Goal: Use online tool/utility: Utilize a website feature to perform a specific function

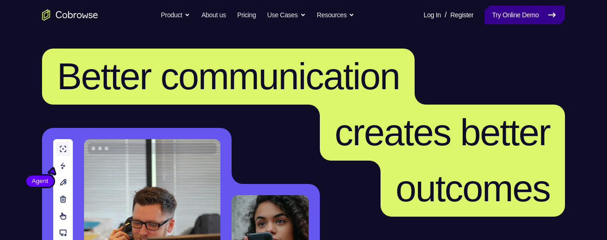
click at [526, 15] on link "Try Online Demo" at bounding box center [525, 15] width 80 height 19
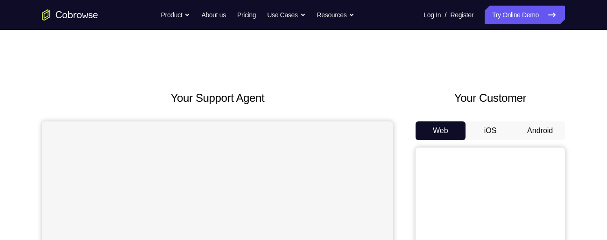
click at [544, 133] on button "Android" at bounding box center [540, 130] width 50 height 19
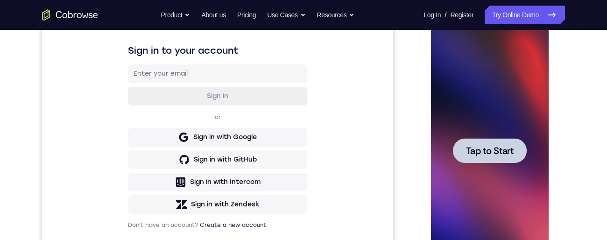
scroll to position [113, 0]
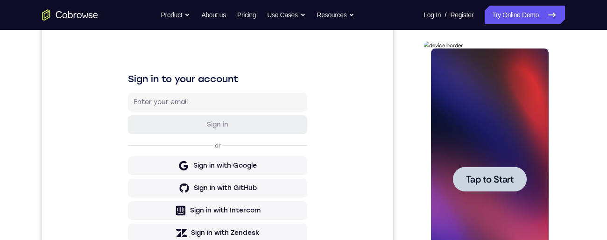
click at [491, 181] on span "Tap to Start" at bounding box center [490, 179] width 48 height 9
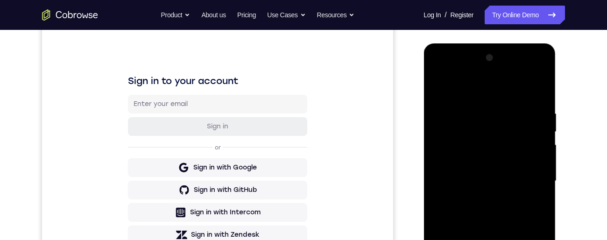
scroll to position [234, 0]
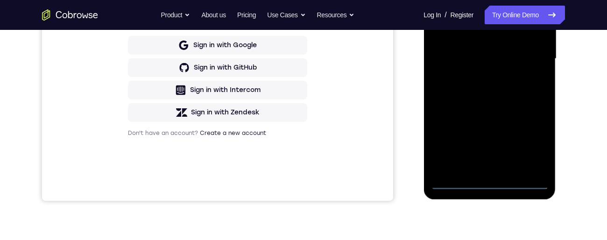
click at [488, 183] on div at bounding box center [490, 59] width 118 height 262
click at [533, 142] on div at bounding box center [490, 59] width 118 height 262
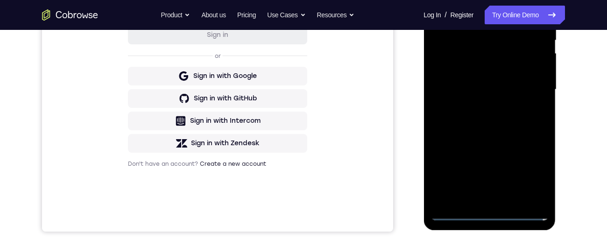
click at [480, 0] on div at bounding box center [490, 90] width 118 height 262
click at [530, 83] on div at bounding box center [490, 90] width 118 height 262
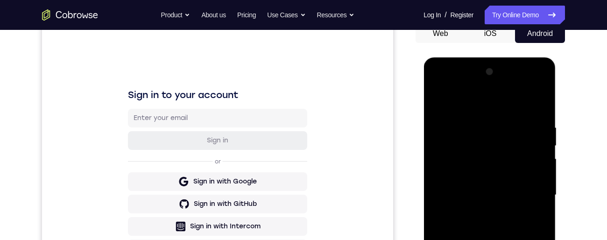
click at [478, 240] on div at bounding box center [490, 195] width 118 height 262
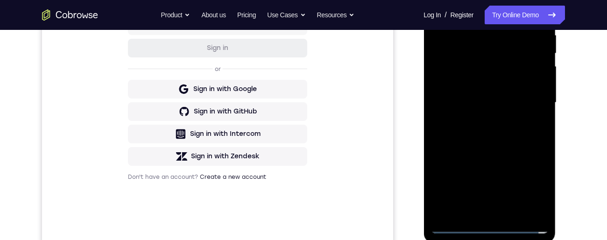
click at [508, 89] on div at bounding box center [490, 103] width 118 height 262
click at [458, 87] on div at bounding box center [490, 103] width 118 height 262
click at [483, 105] on div at bounding box center [490, 103] width 118 height 262
click at [490, 136] on div at bounding box center [490, 103] width 118 height 262
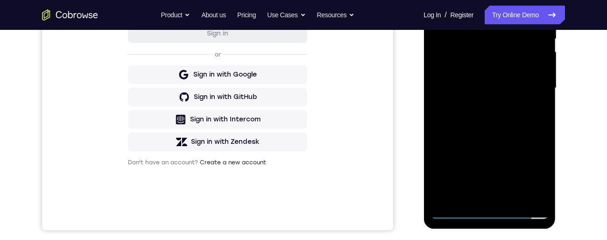
scroll to position [156, 0]
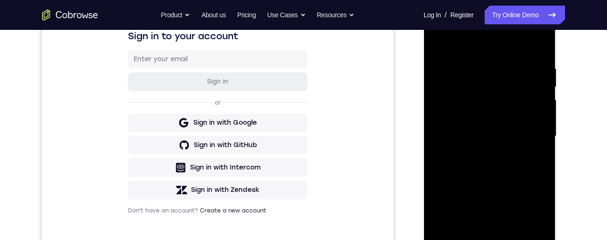
click at [541, 54] on div at bounding box center [490, 137] width 118 height 262
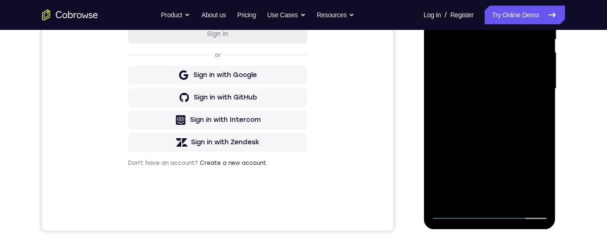
click at [533, 201] on div at bounding box center [490, 89] width 118 height 262
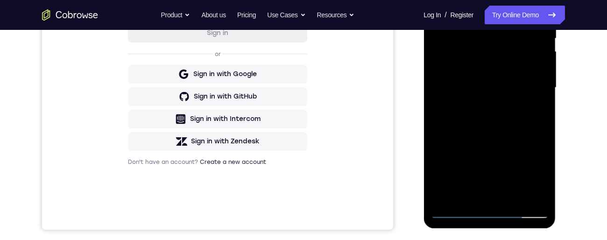
scroll to position [217, 0]
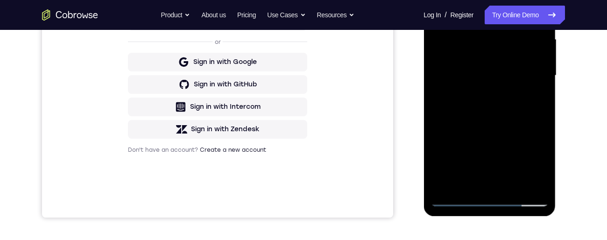
click at [511, 189] on div at bounding box center [490, 76] width 118 height 262
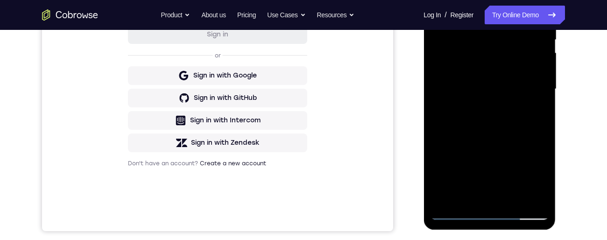
click at [493, 140] on div at bounding box center [490, 89] width 118 height 262
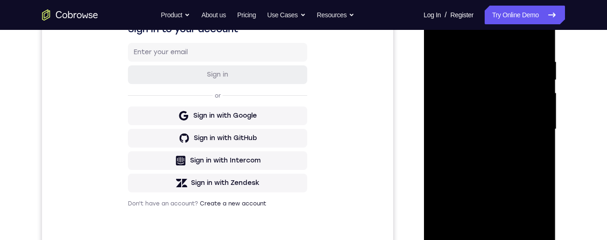
scroll to position [222, 0]
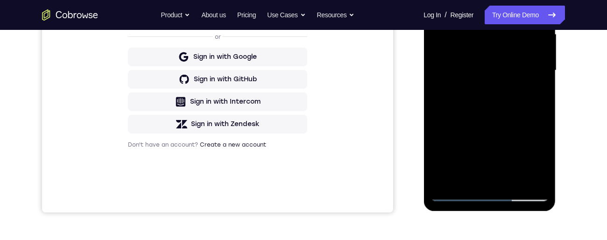
click at [454, 196] on div at bounding box center [490, 71] width 118 height 262
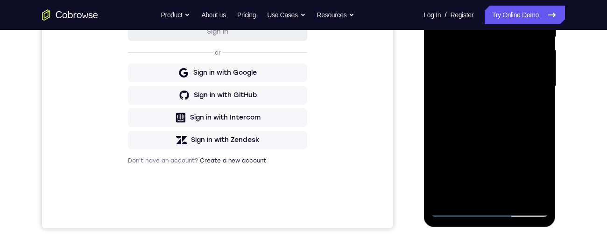
scroll to position [199, 0]
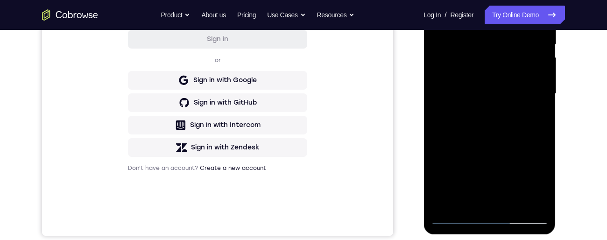
click at [441, 203] on div at bounding box center [490, 94] width 118 height 262
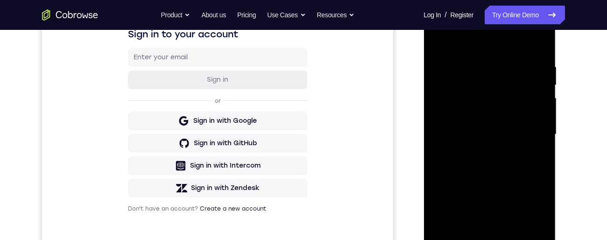
scroll to position [154, 0]
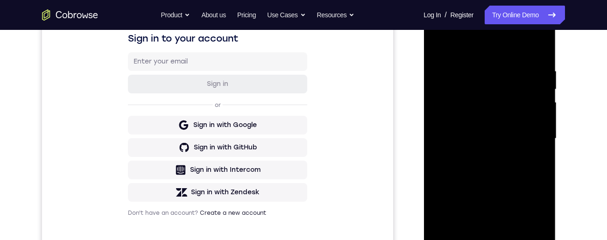
click at [545, 187] on div at bounding box center [490, 139] width 118 height 262
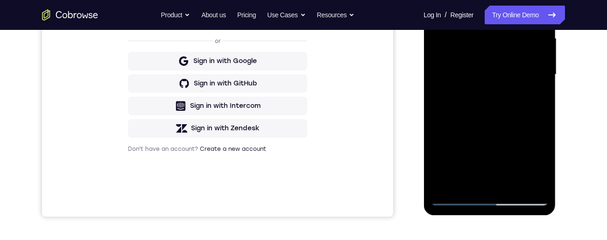
scroll to position [220, 0]
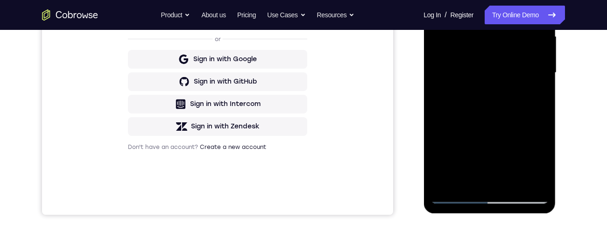
click at [511, 187] on div at bounding box center [490, 73] width 118 height 262
click at [512, 185] on div at bounding box center [490, 73] width 118 height 262
click at [511, 184] on div at bounding box center [490, 73] width 118 height 262
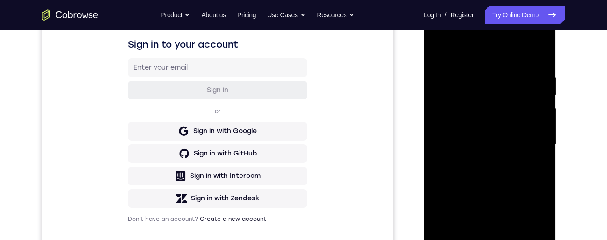
scroll to position [147, 0]
click at [478, 186] on div at bounding box center [490, 145] width 118 height 262
click at [440, 51] on div at bounding box center [490, 145] width 118 height 262
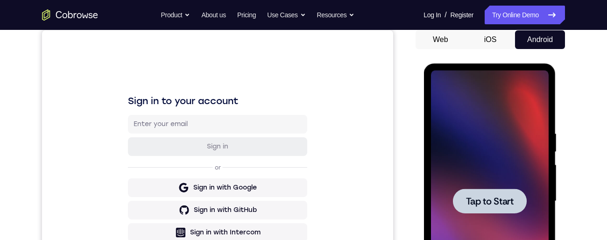
scroll to position [92, 0]
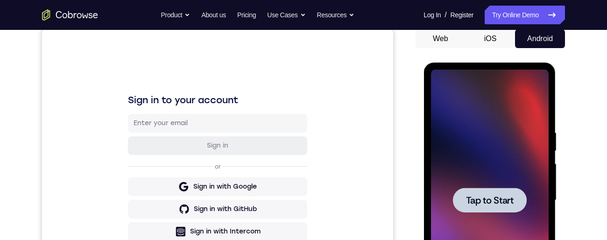
click at [490, 205] on span "Tap to Start" at bounding box center [490, 200] width 48 height 9
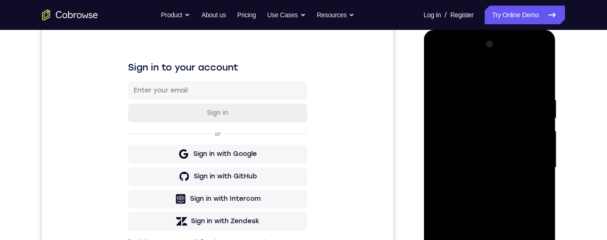
scroll to position [222, 0]
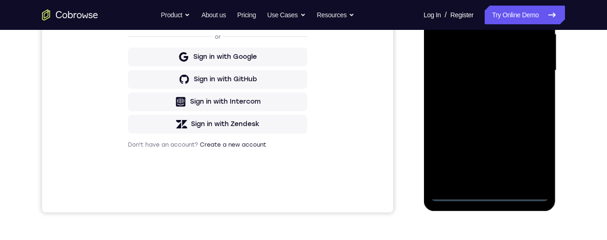
click at [485, 200] on div at bounding box center [490, 71] width 118 height 262
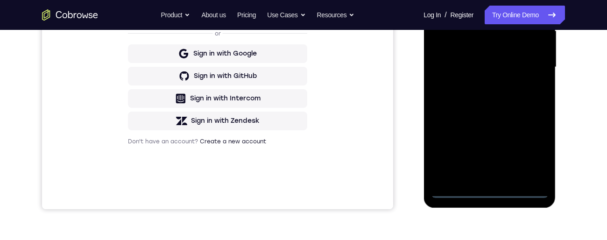
scroll to position [215, 0]
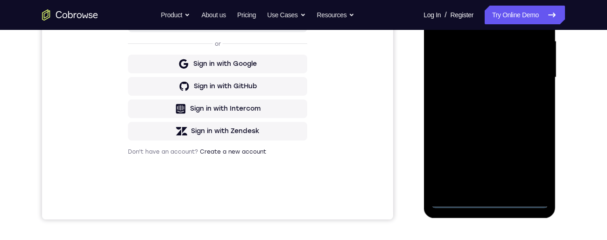
click at [457, 208] on div at bounding box center [490, 78] width 118 height 262
click at [490, 200] on div at bounding box center [490, 78] width 118 height 262
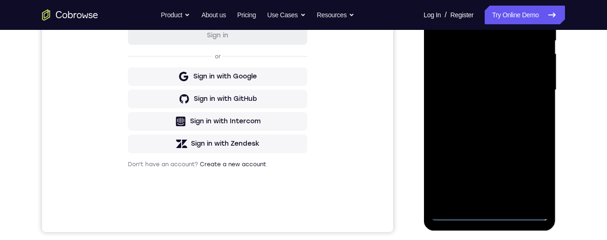
click at [531, 172] on div at bounding box center [490, 90] width 118 height 262
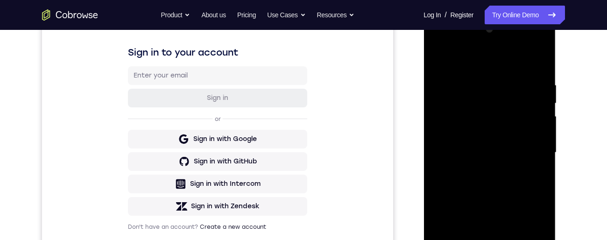
scroll to position [117, 0]
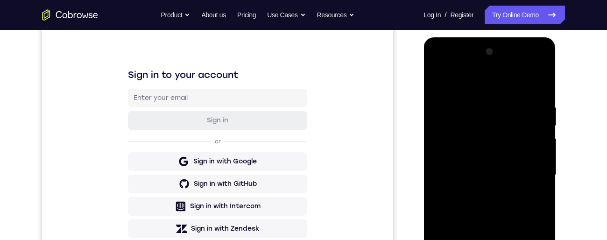
click at [511, 80] on div at bounding box center [490, 175] width 118 height 262
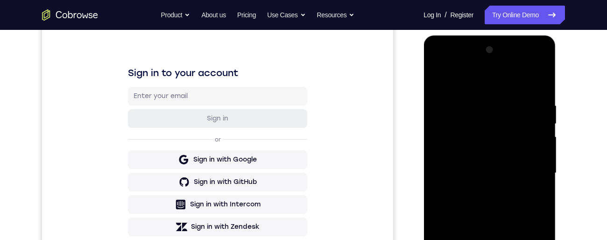
scroll to position [137, 0]
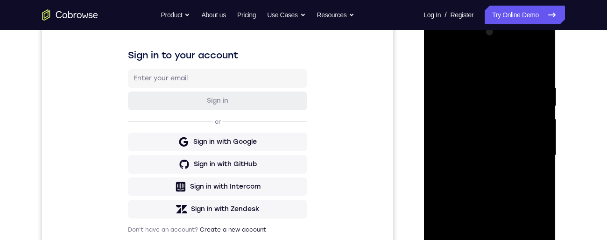
click at [528, 152] on div at bounding box center [490, 156] width 118 height 262
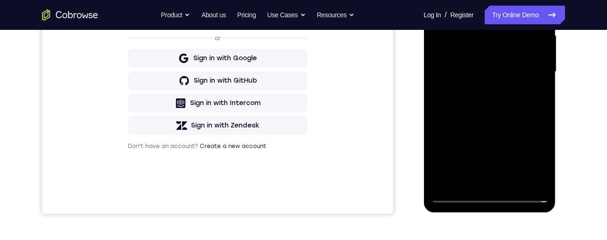
scroll to position [222, 0]
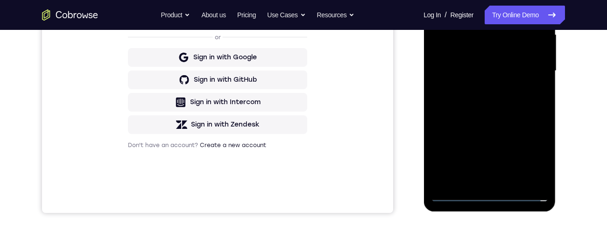
click at [476, 187] on div at bounding box center [490, 71] width 118 height 262
click at [479, 180] on div at bounding box center [490, 71] width 118 height 262
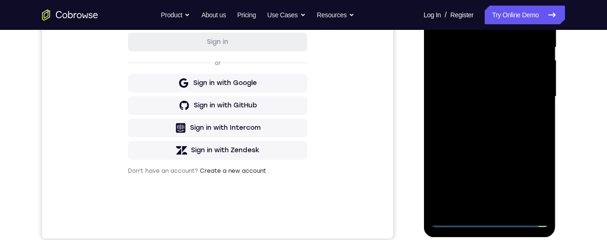
scroll to position [182, 0]
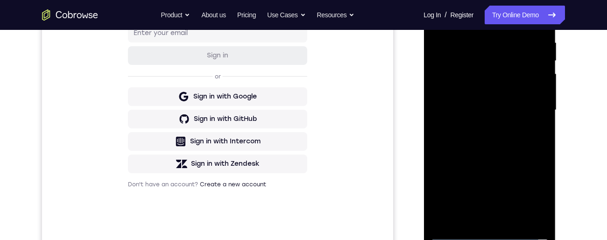
click at [526, 102] on div at bounding box center [490, 110] width 118 height 262
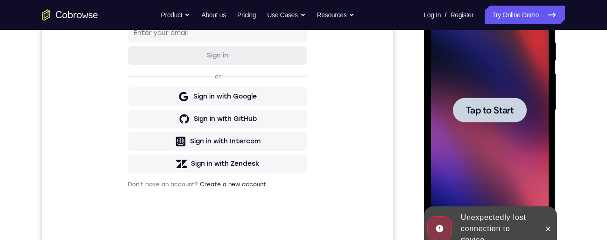
click at [492, 115] on span "Tap to Start" at bounding box center [490, 110] width 48 height 9
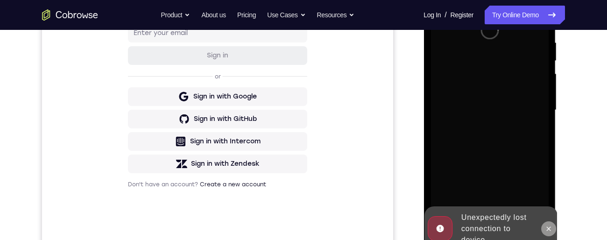
click at [550, 230] on icon at bounding box center [548, 228] width 7 height 7
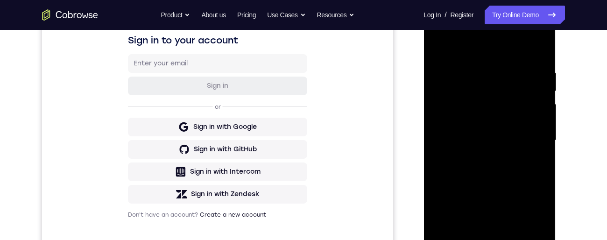
scroll to position [229, 0]
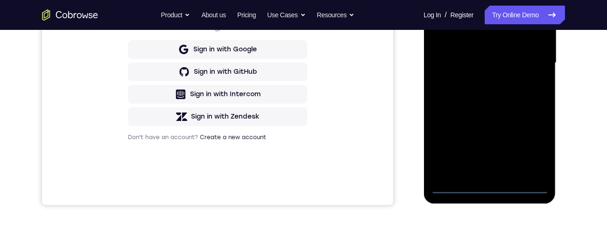
click at [489, 189] on div at bounding box center [490, 63] width 118 height 262
click at [488, 186] on div at bounding box center [490, 63] width 118 height 262
click at [526, 146] on div at bounding box center [490, 63] width 118 height 262
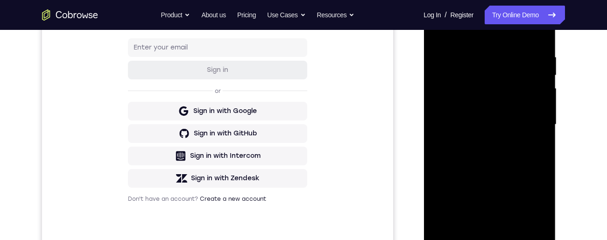
scroll to position [146, 0]
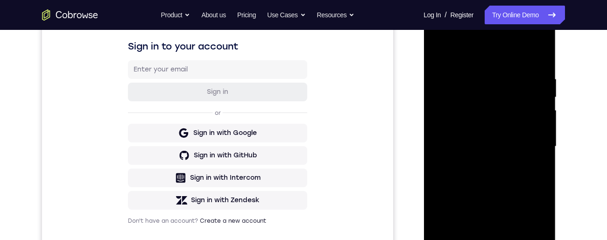
click at [508, 60] on div at bounding box center [490, 147] width 118 height 262
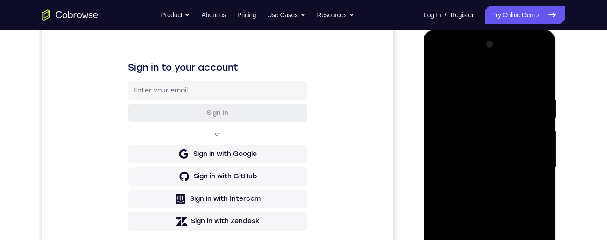
click at [531, 163] on div at bounding box center [490, 168] width 118 height 262
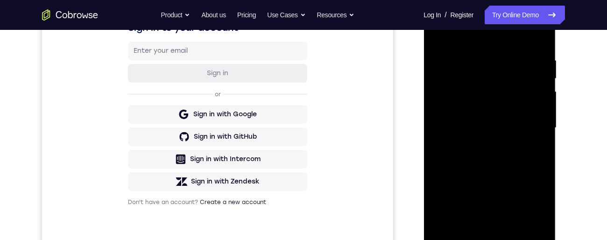
click at [476, 150] on div at bounding box center [490, 128] width 118 height 262
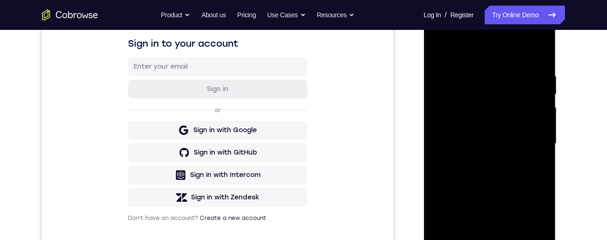
click at [499, 138] on div at bounding box center [490, 144] width 118 height 262
click at [468, 125] on div at bounding box center [490, 144] width 118 height 262
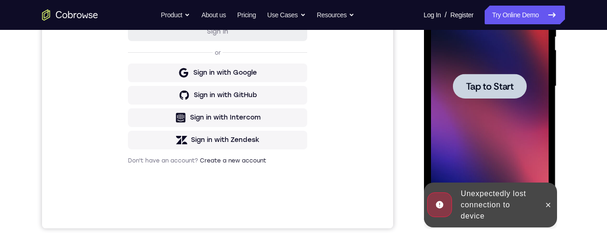
scroll to position [224, 0]
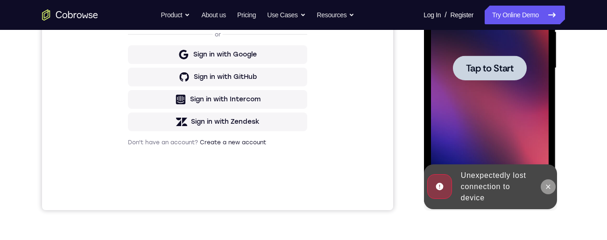
click at [546, 184] on icon at bounding box center [547, 186] width 7 height 7
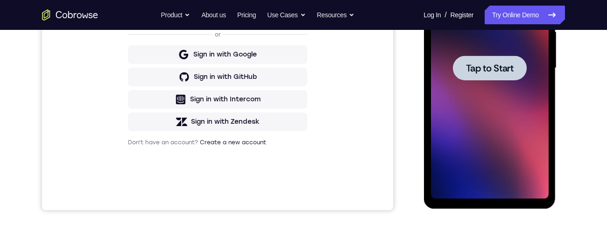
click at [485, 72] on span "Tap to Start" at bounding box center [490, 68] width 48 height 9
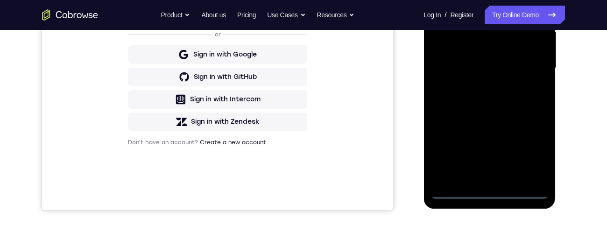
click at [487, 193] on div at bounding box center [490, 68] width 118 height 262
click at [532, 154] on div at bounding box center [490, 68] width 118 height 262
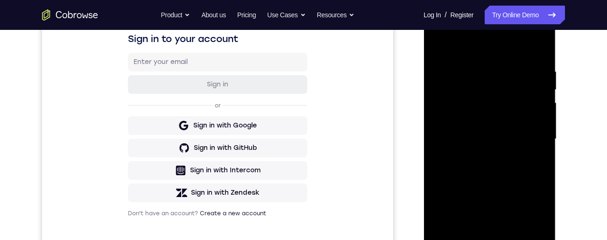
scroll to position [94, 0]
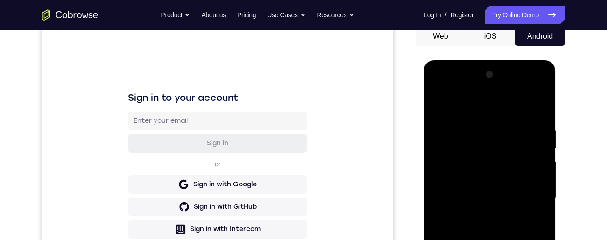
click at [490, 114] on div at bounding box center [490, 198] width 118 height 262
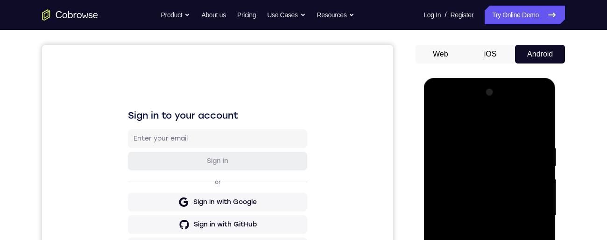
scroll to position [104, 0]
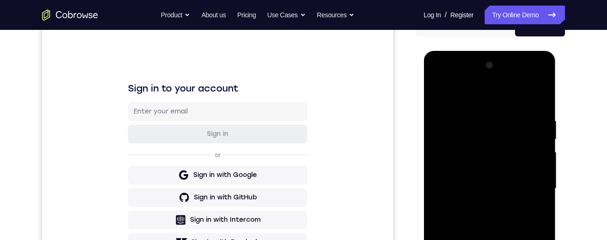
click at [533, 187] on div at bounding box center [490, 189] width 118 height 262
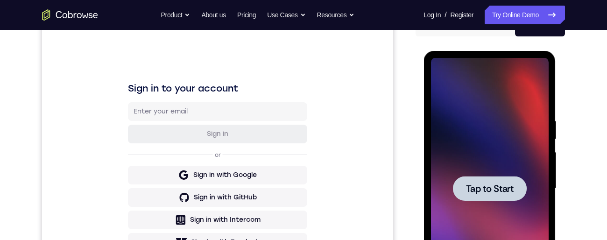
click at [498, 189] on span "Tap to Start" at bounding box center [490, 188] width 48 height 9
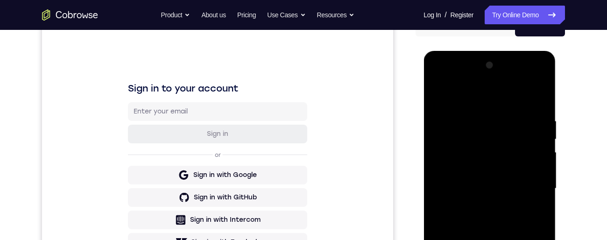
scroll to position [297, 0]
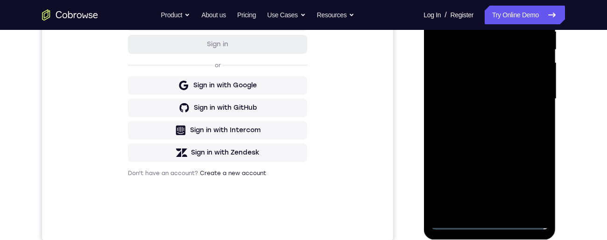
scroll to position [145, 0]
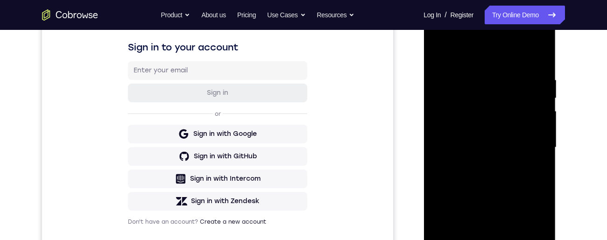
click at [491, 60] on div at bounding box center [490, 148] width 118 height 262
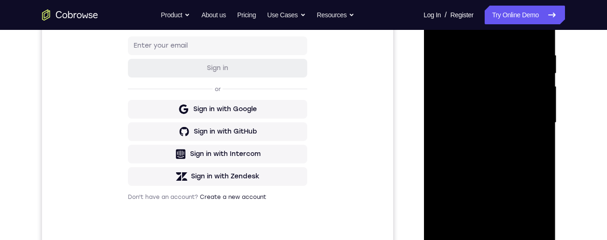
click at [531, 119] on div at bounding box center [490, 123] width 118 height 262
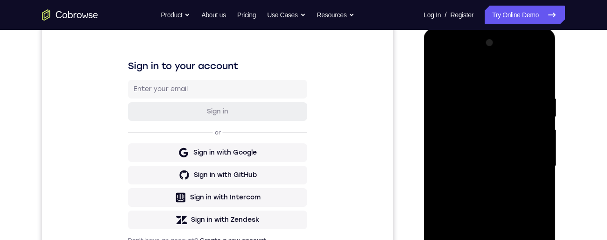
scroll to position [166, 0]
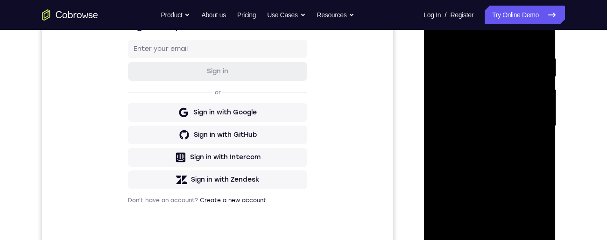
click at [480, 143] on div at bounding box center [490, 126] width 118 height 262
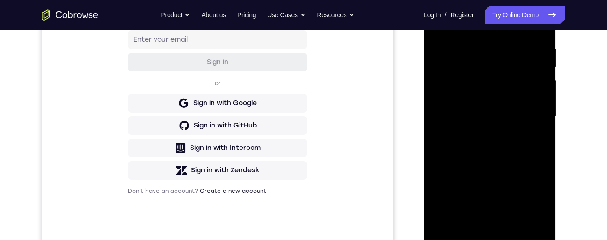
scroll to position [143, 0]
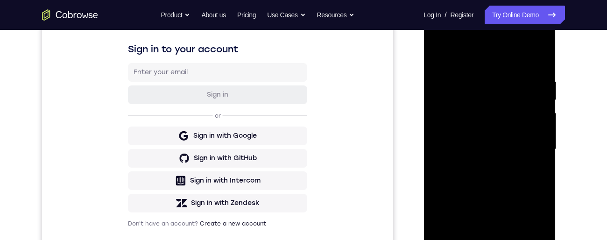
click at [479, 141] on div at bounding box center [490, 150] width 118 height 262
click at [473, 132] on div at bounding box center [490, 149] width 118 height 262
click at [488, 151] on div at bounding box center [490, 149] width 118 height 262
click at [492, 180] on div at bounding box center [490, 149] width 118 height 262
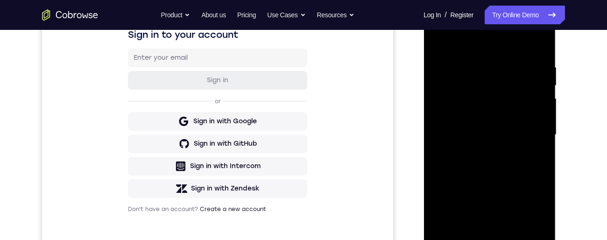
scroll to position [161, 0]
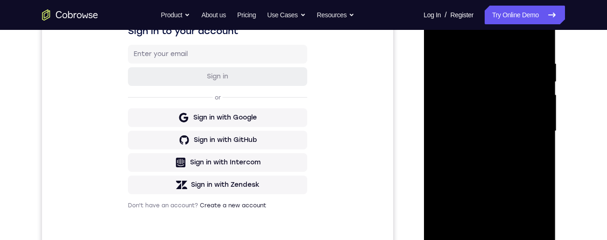
click at [543, 49] on div at bounding box center [490, 131] width 118 height 262
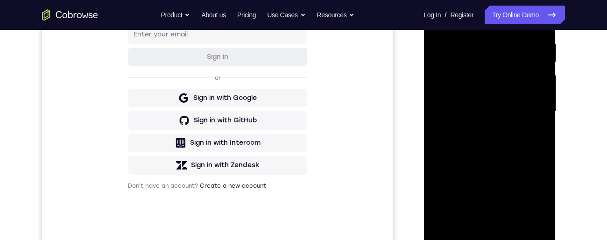
scroll to position [199, 0]
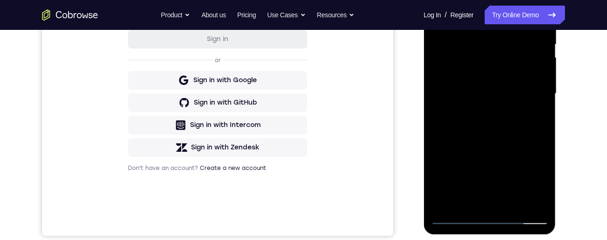
click at [490, 205] on div at bounding box center [490, 94] width 118 height 262
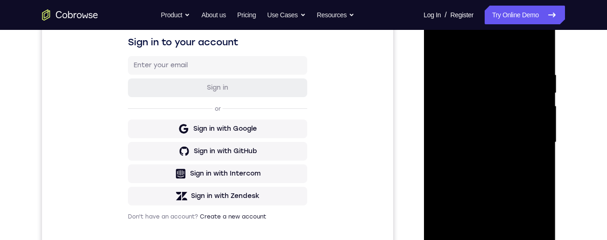
scroll to position [159, 0]
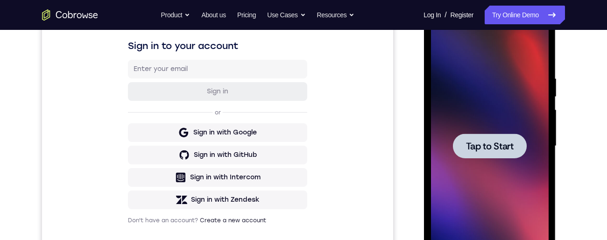
scroll to position [0, 0]
